Goal: Information Seeking & Learning: Check status

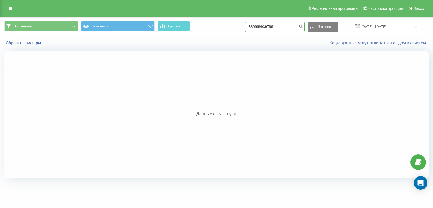
click at [269, 29] on input "380669939796" at bounding box center [275, 27] width 60 height 10
paste input "380669939796"
drag, startPoint x: 298, startPoint y: 26, endPoint x: 195, endPoint y: 25, distance: 102.6
click at [195, 25] on div "Все звонки Основной График 380669380669939796939796 Экспорт .csv .xls .xlsx 22.…" at bounding box center [216, 26] width 425 height 11
paste input "939796"
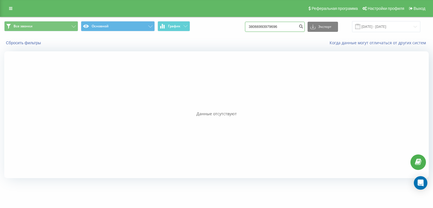
drag, startPoint x: 291, startPoint y: 26, endPoint x: 214, endPoint y: 28, distance: 77.3
click at [214, 28] on div "Все звонки Основной График 38066993979696 Экспорт .csv .xls .xlsx 22.05.2025 - …" at bounding box center [216, 26] width 425 height 11
paste input
type input "380669939796"
click at [303, 27] on icon "submit" at bounding box center [301, 25] width 5 height 3
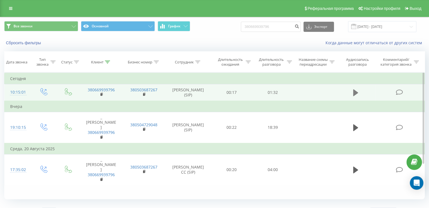
click at [357, 91] on icon at bounding box center [355, 93] width 5 height 8
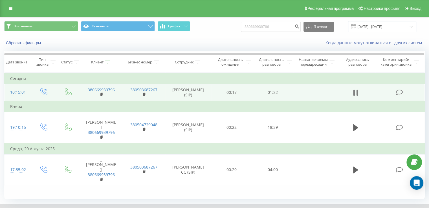
click at [357, 93] on icon at bounding box center [357, 93] width 2 height 6
